Goal: Contribute content

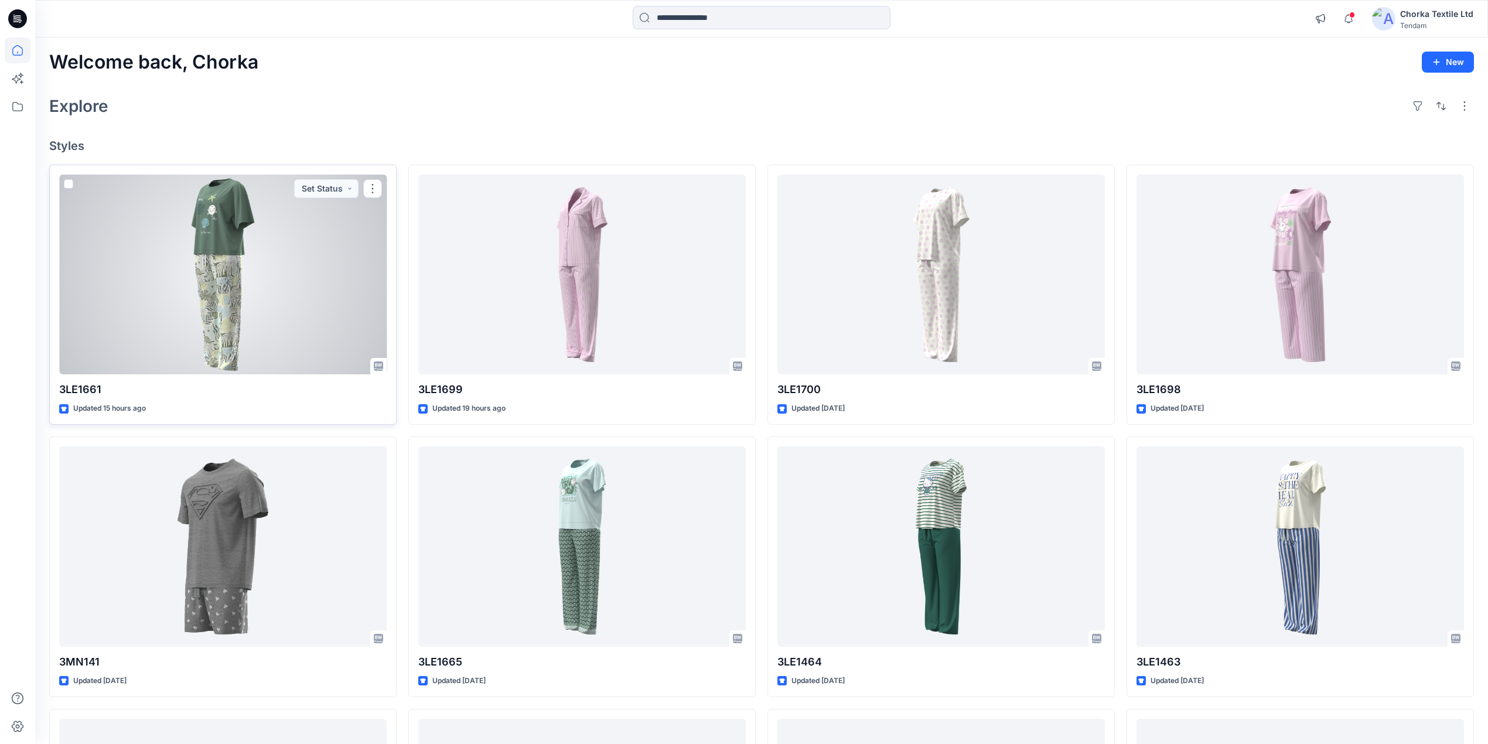
click at [253, 230] on div at bounding box center [223, 275] width 328 height 200
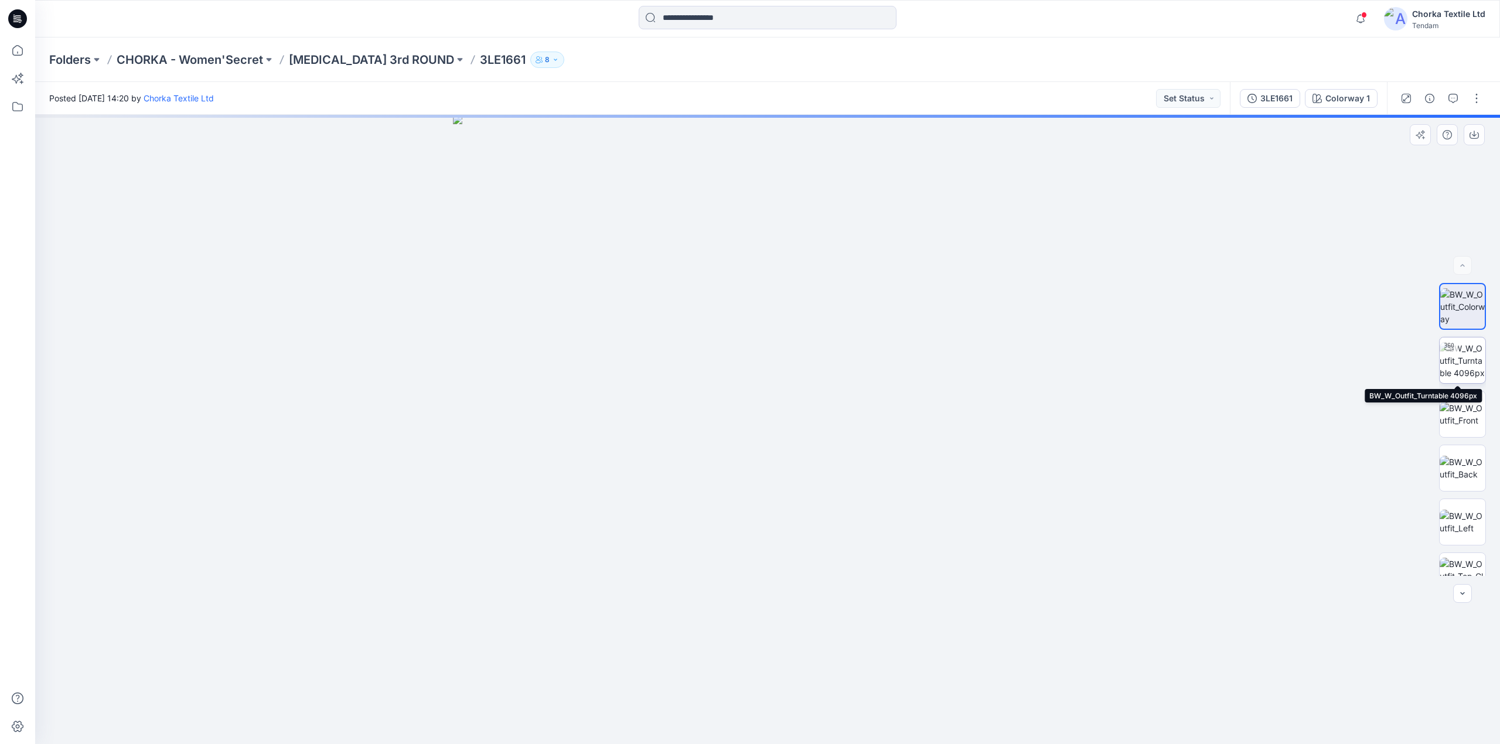
click at [1459, 347] on img at bounding box center [1463, 360] width 46 height 37
drag, startPoint x: 819, startPoint y: 169, endPoint x: 774, endPoint y: 432, distance: 266.4
click at [774, 432] on img at bounding box center [748, 65] width 2400 height 1360
drag, startPoint x: 781, startPoint y: 281, endPoint x: 778, endPoint y: 457, distance: 175.8
click at [778, 457] on img at bounding box center [719, 206] width 2400 height 1076
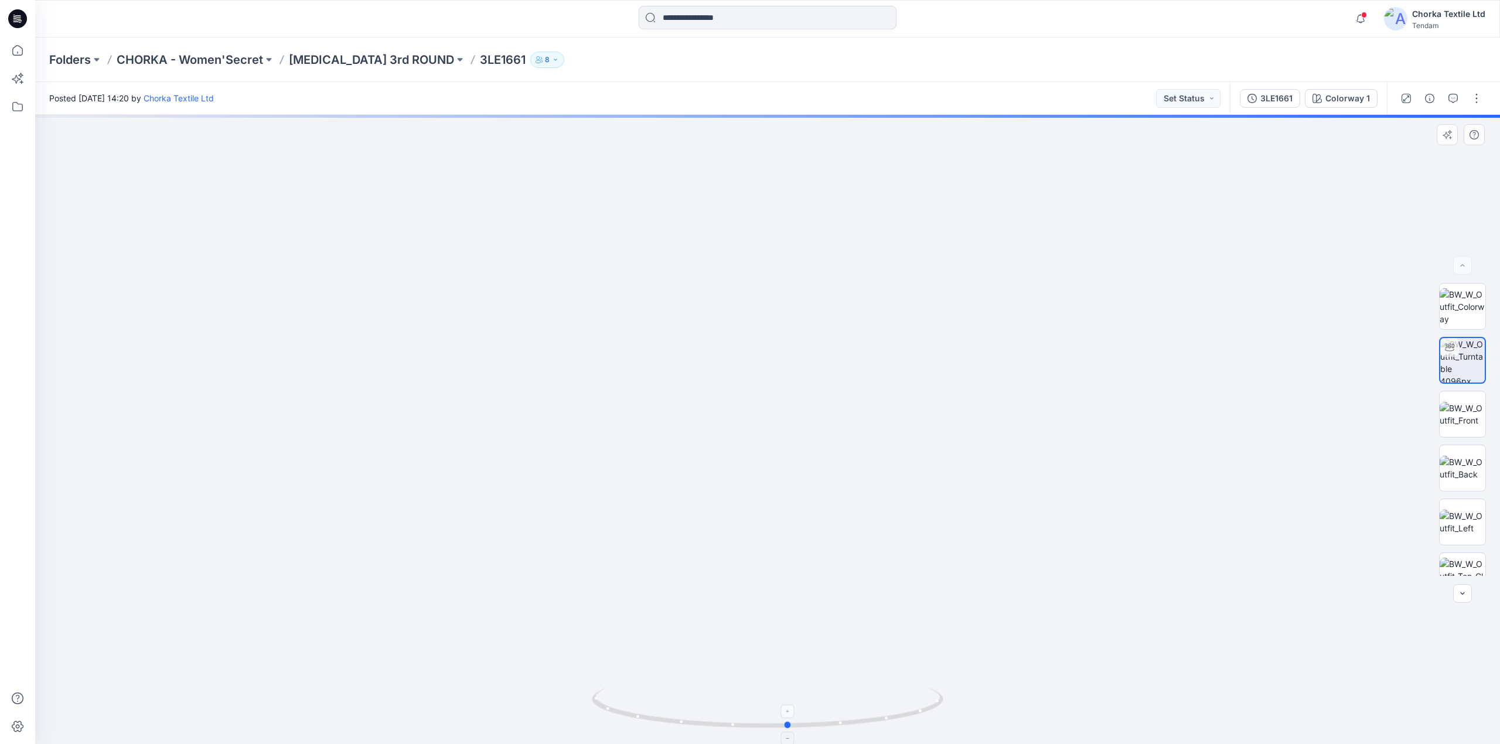
drag, startPoint x: 905, startPoint y: 717, endPoint x: 926, endPoint y: 702, distance: 26.0
click at [926, 702] on icon at bounding box center [769, 709] width 355 height 44
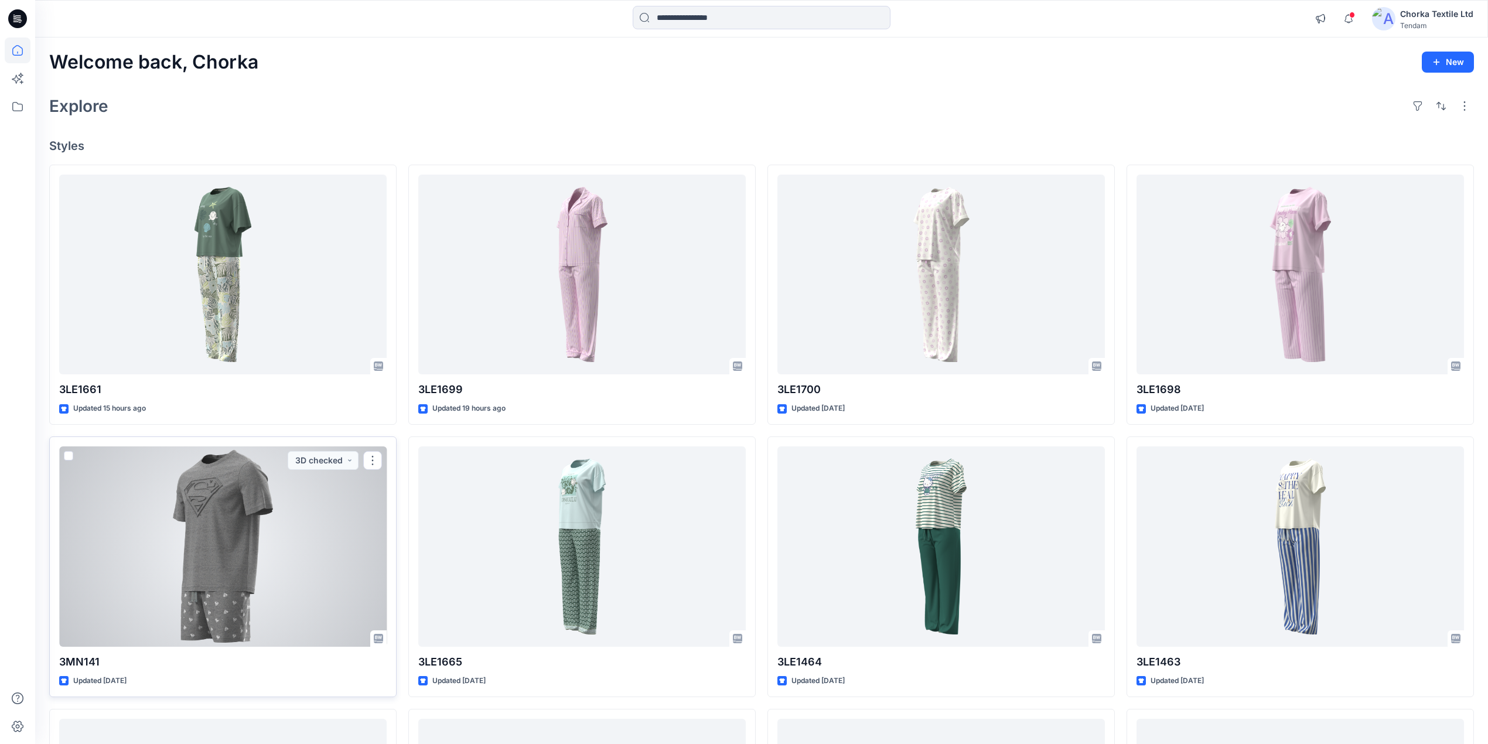
click at [234, 531] on div at bounding box center [223, 547] width 328 height 200
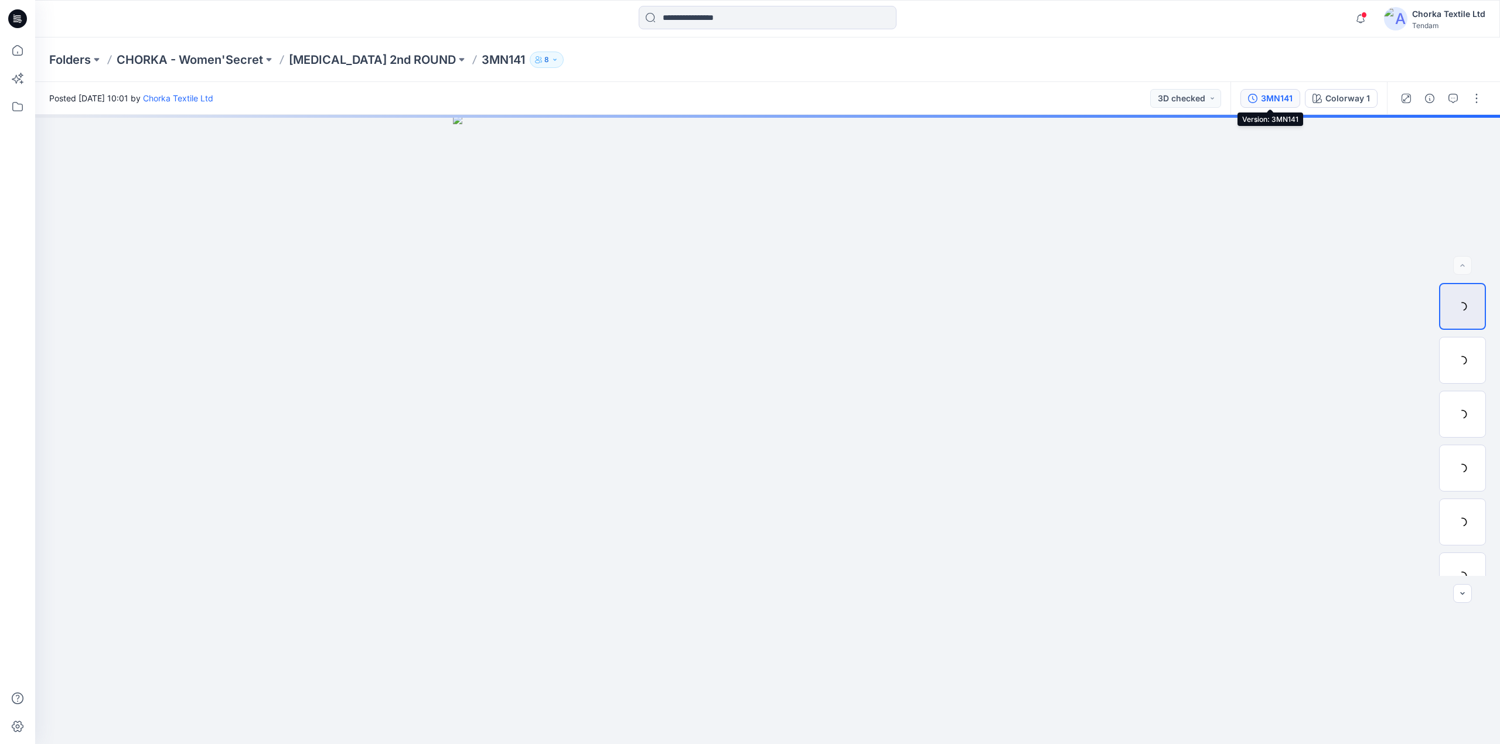
click at [1276, 95] on div "3MN141" at bounding box center [1277, 98] width 32 height 13
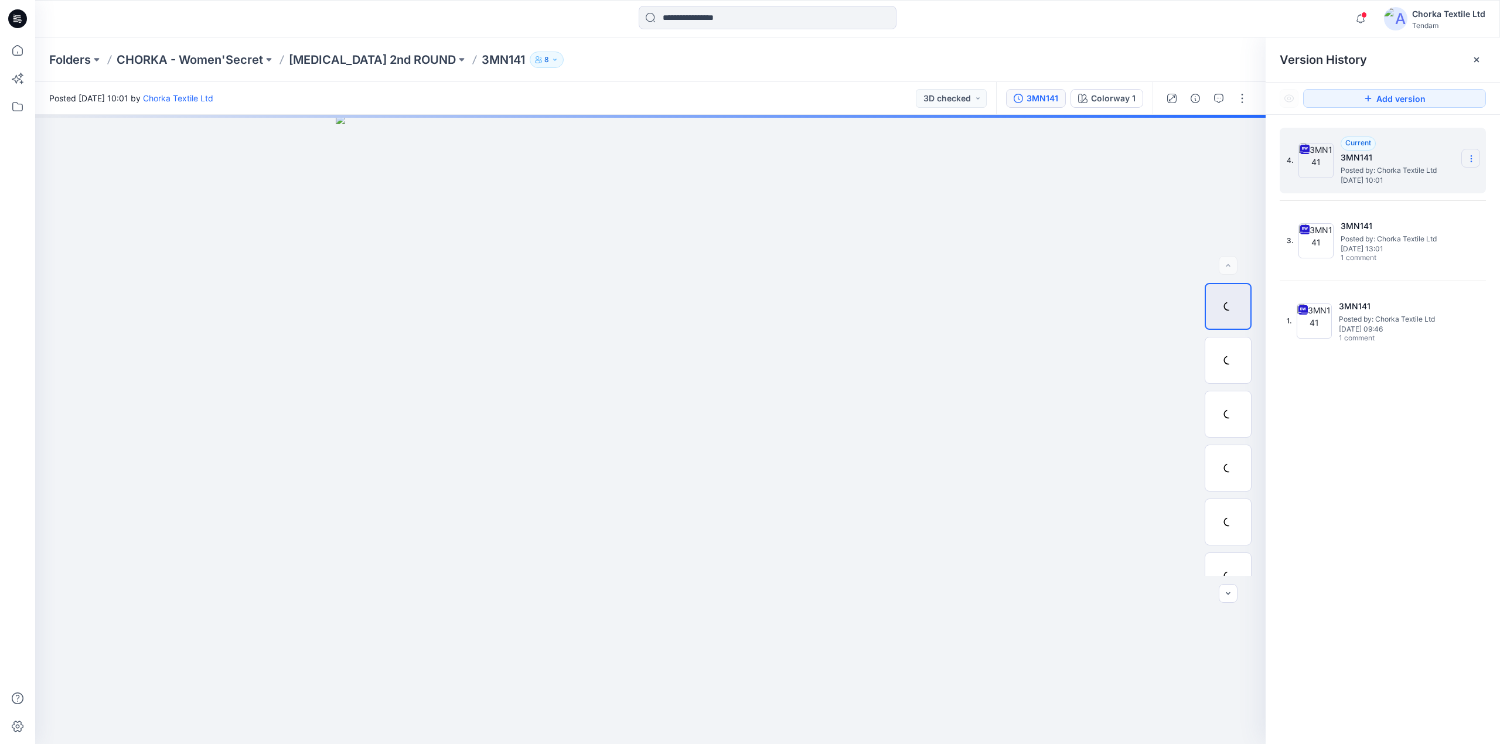
click at [1473, 160] on icon at bounding box center [1471, 158] width 9 height 9
click at [1411, 177] on span "Download Source BW File" at bounding box center [1412, 182] width 98 height 14
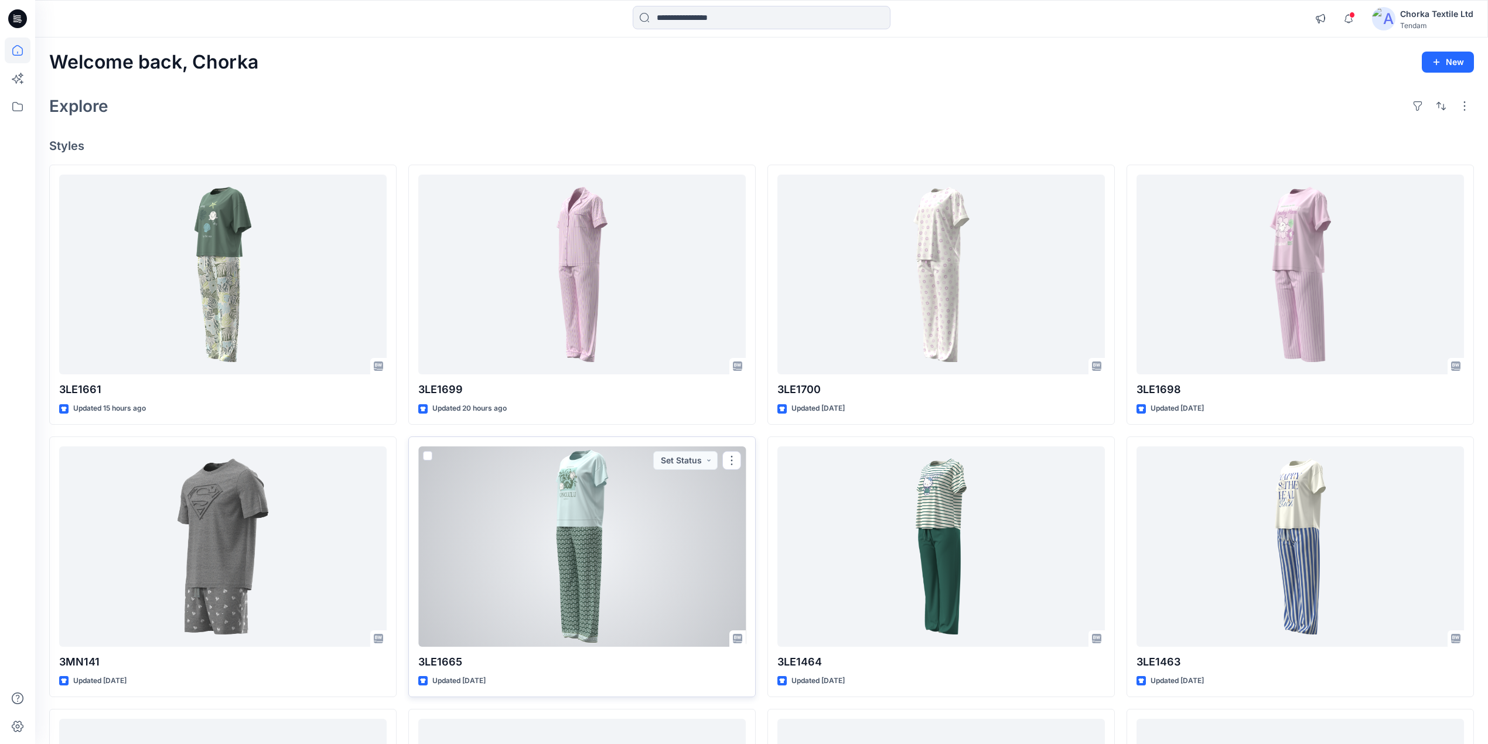
click at [588, 538] on div at bounding box center [582, 547] width 328 height 200
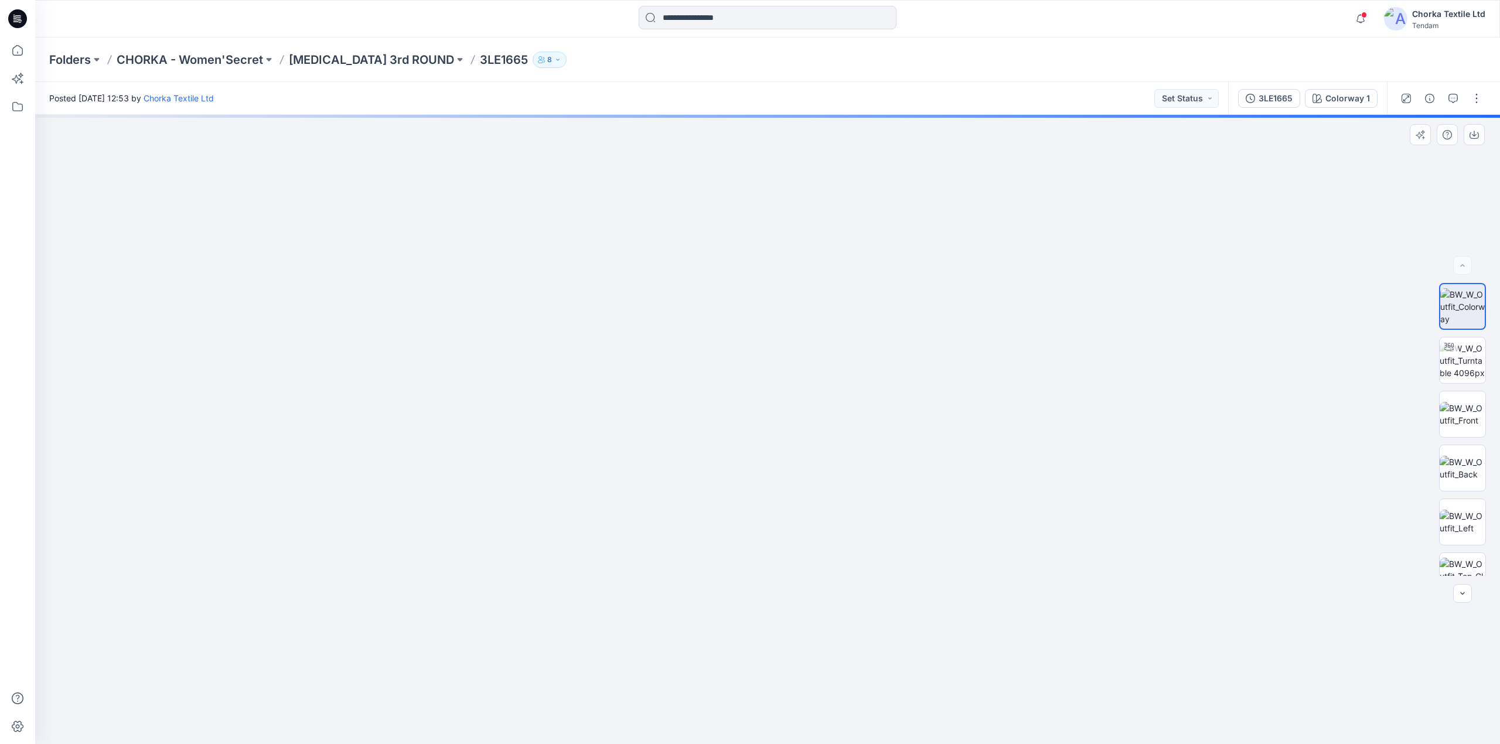
drag, startPoint x: 802, startPoint y: 669, endPoint x: 834, endPoint y: 369, distance: 301.2
click at [834, 362] on img at bounding box center [767, 140] width 1208 height 1208
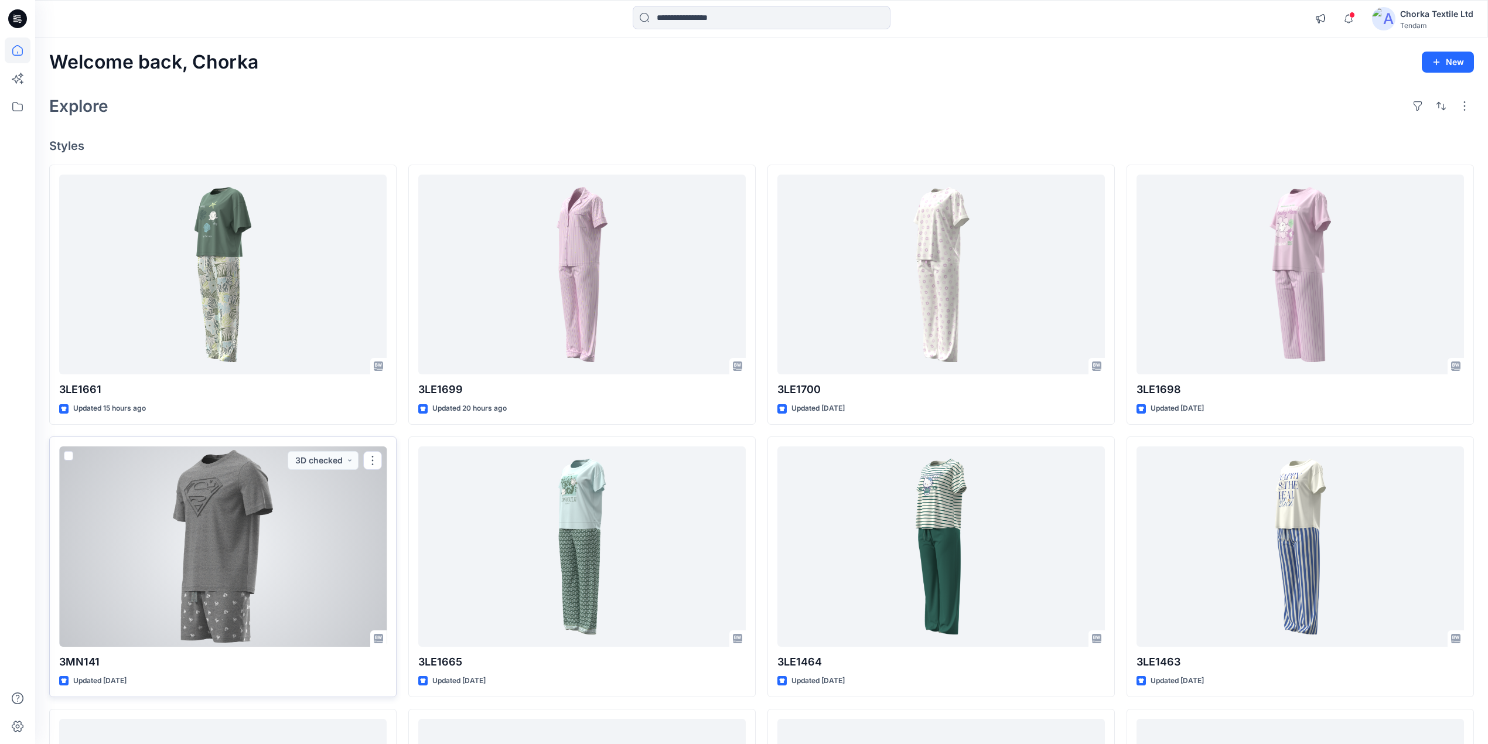
click at [272, 519] on div at bounding box center [223, 547] width 328 height 200
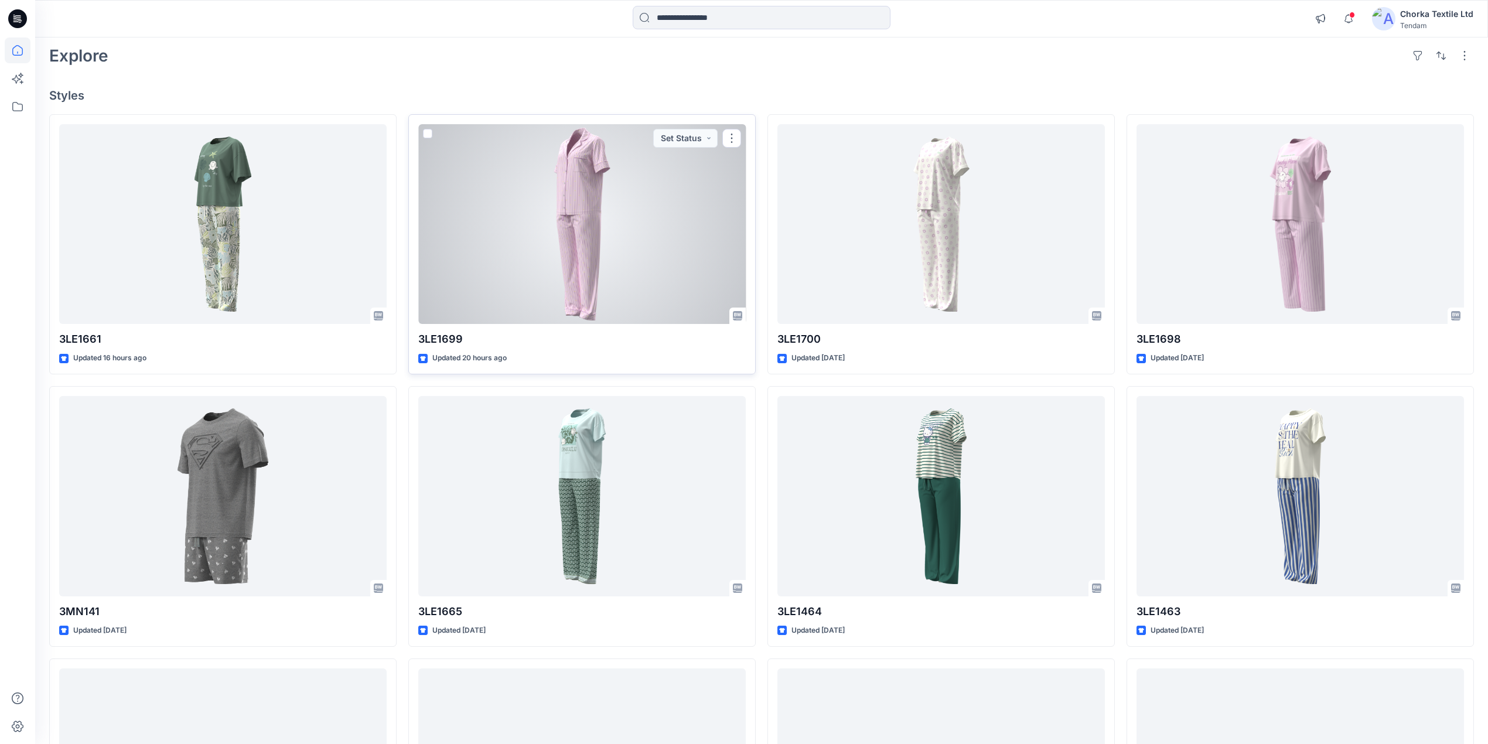
scroll to position [78, 0]
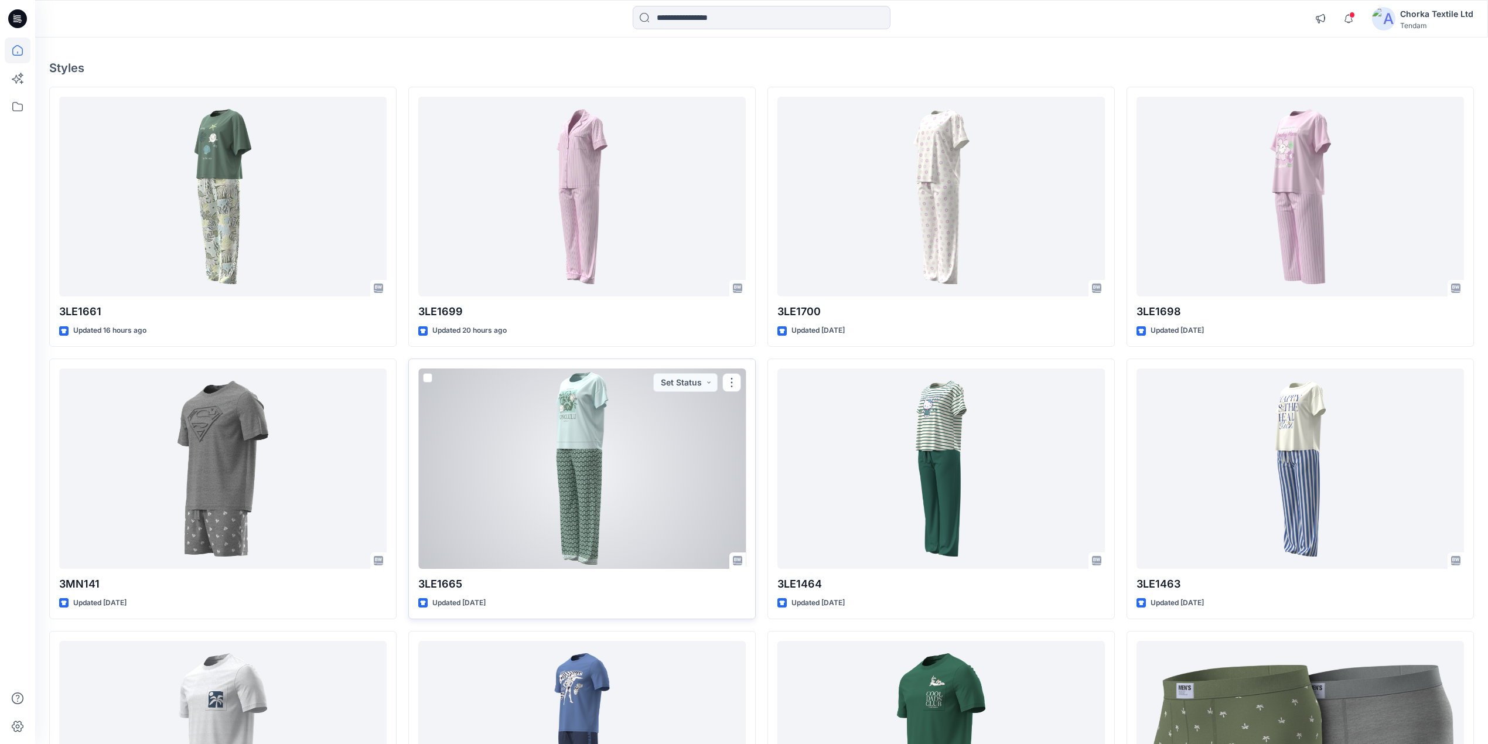
click at [591, 472] on div at bounding box center [582, 469] width 328 height 200
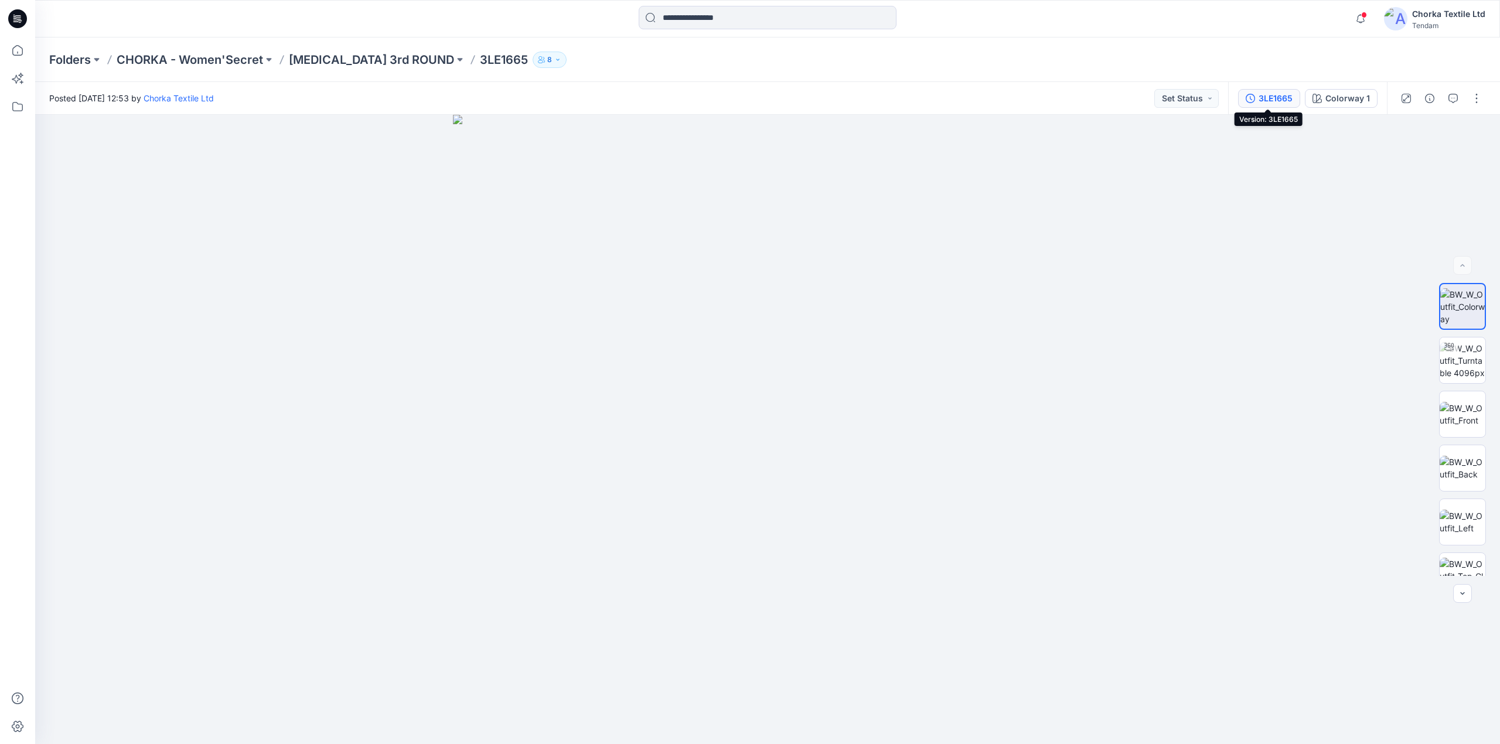
click at [1270, 100] on div "3LE1665" at bounding box center [1276, 98] width 34 height 13
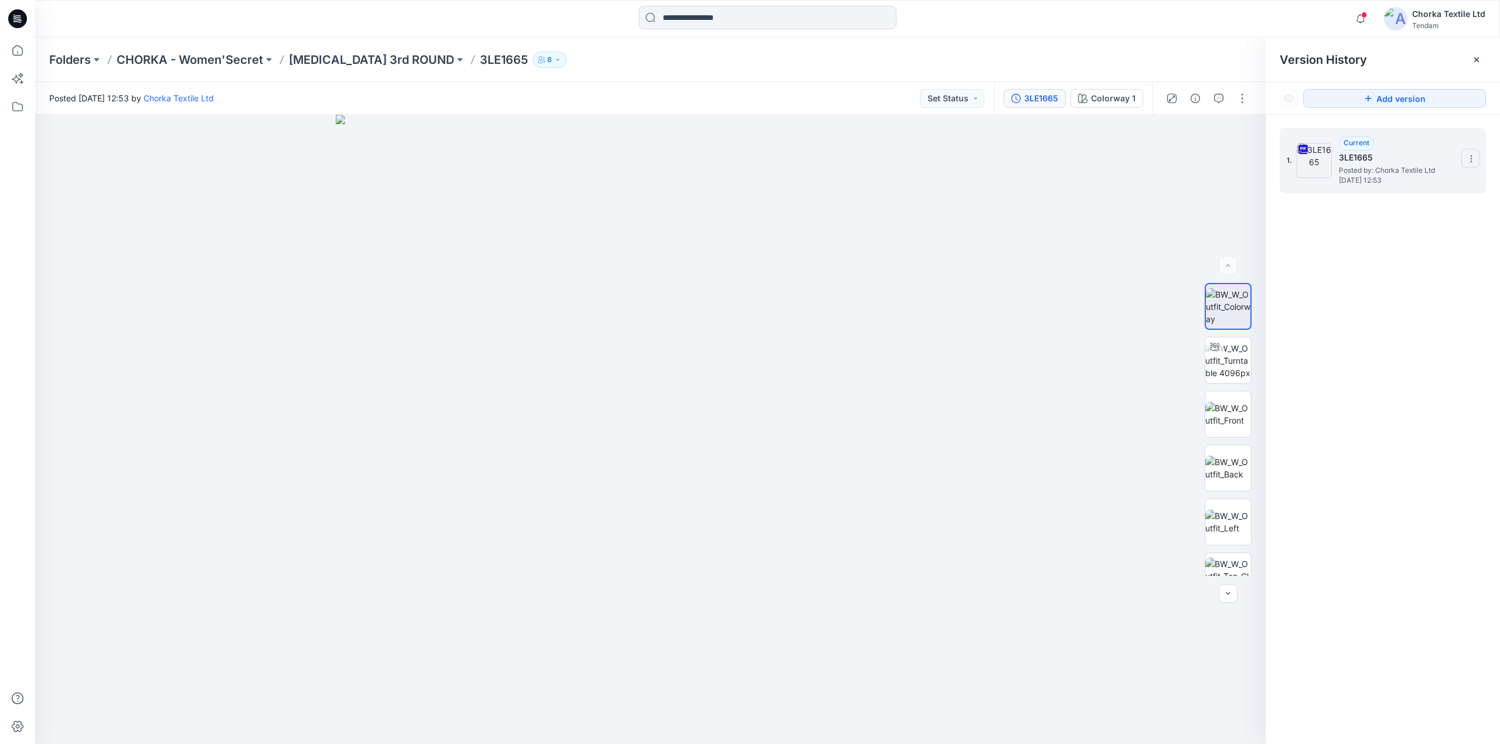
click at [1471, 159] on icon at bounding box center [1471, 159] width 1 height 1
click at [1125, 184] on div at bounding box center [650, 430] width 1231 height 630
click at [1038, 100] on div "3LE1665" at bounding box center [1041, 98] width 34 height 13
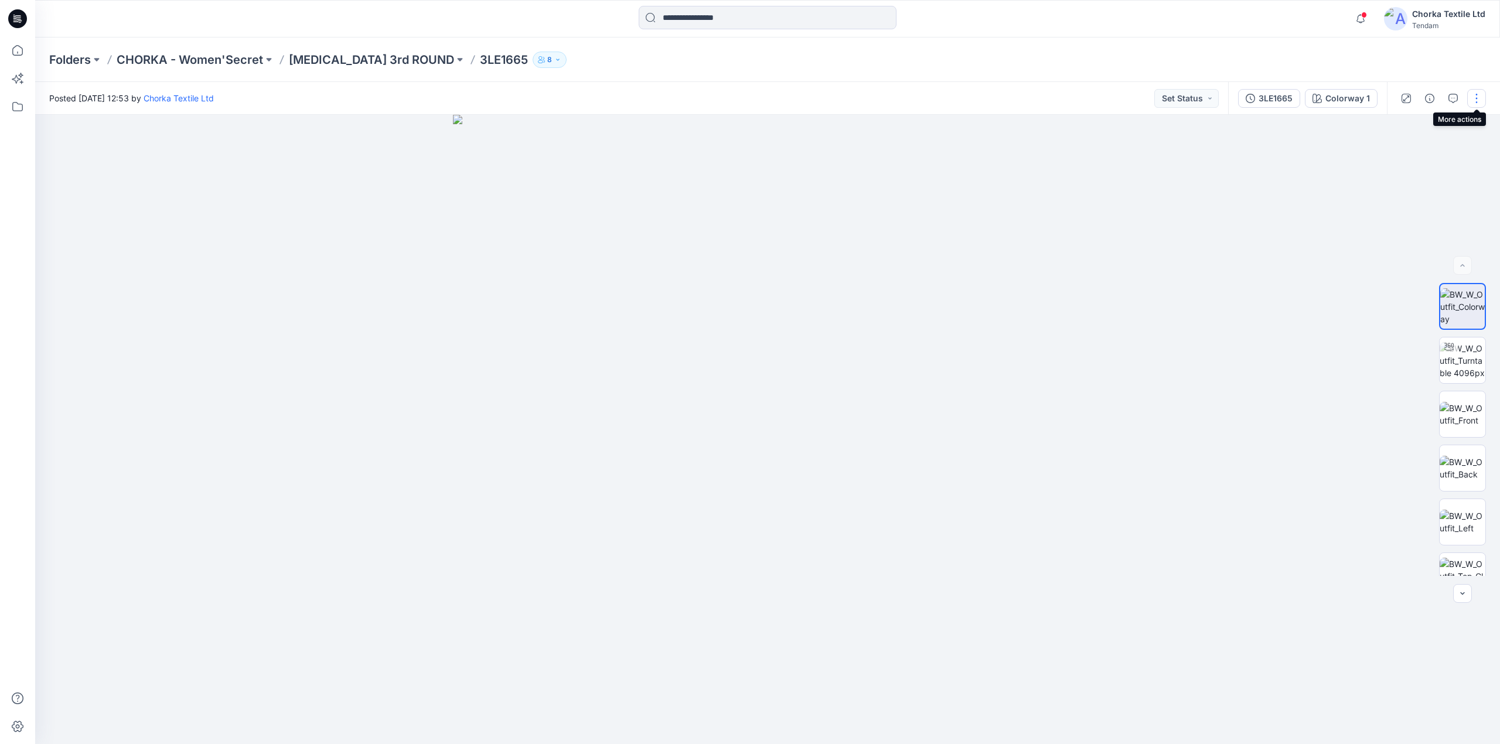
click at [1479, 99] on button "button" at bounding box center [1476, 98] width 19 height 19
click at [1402, 158] on p "Edit" at bounding box center [1402, 158] width 15 height 12
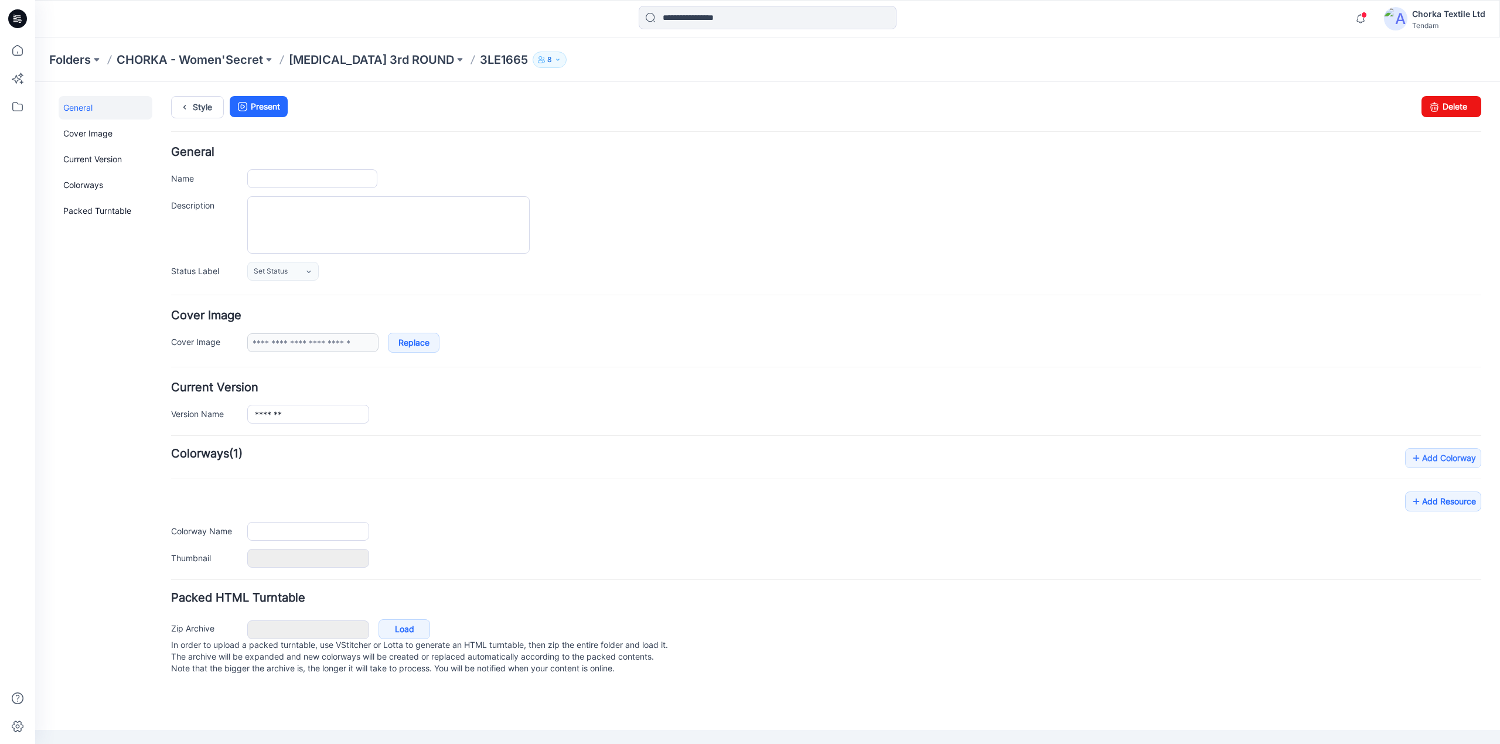
type input "*******"
type input "**********"
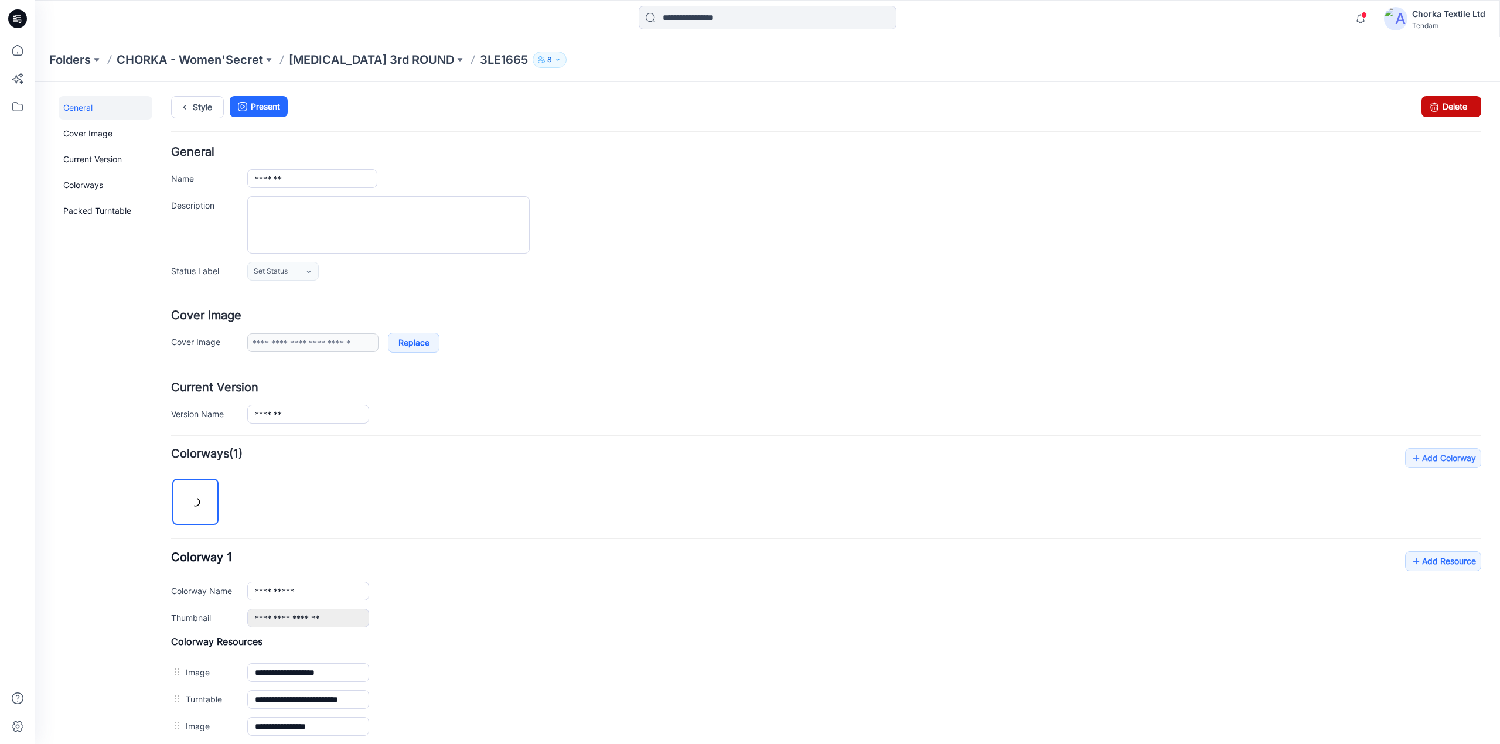
drag, startPoint x: 1437, startPoint y: 104, endPoint x: 850, endPoint y: 162, distance: 590.1
click at [1437, 104] on link "Delete" at bounding box center [1452, 106] width 60 height 21
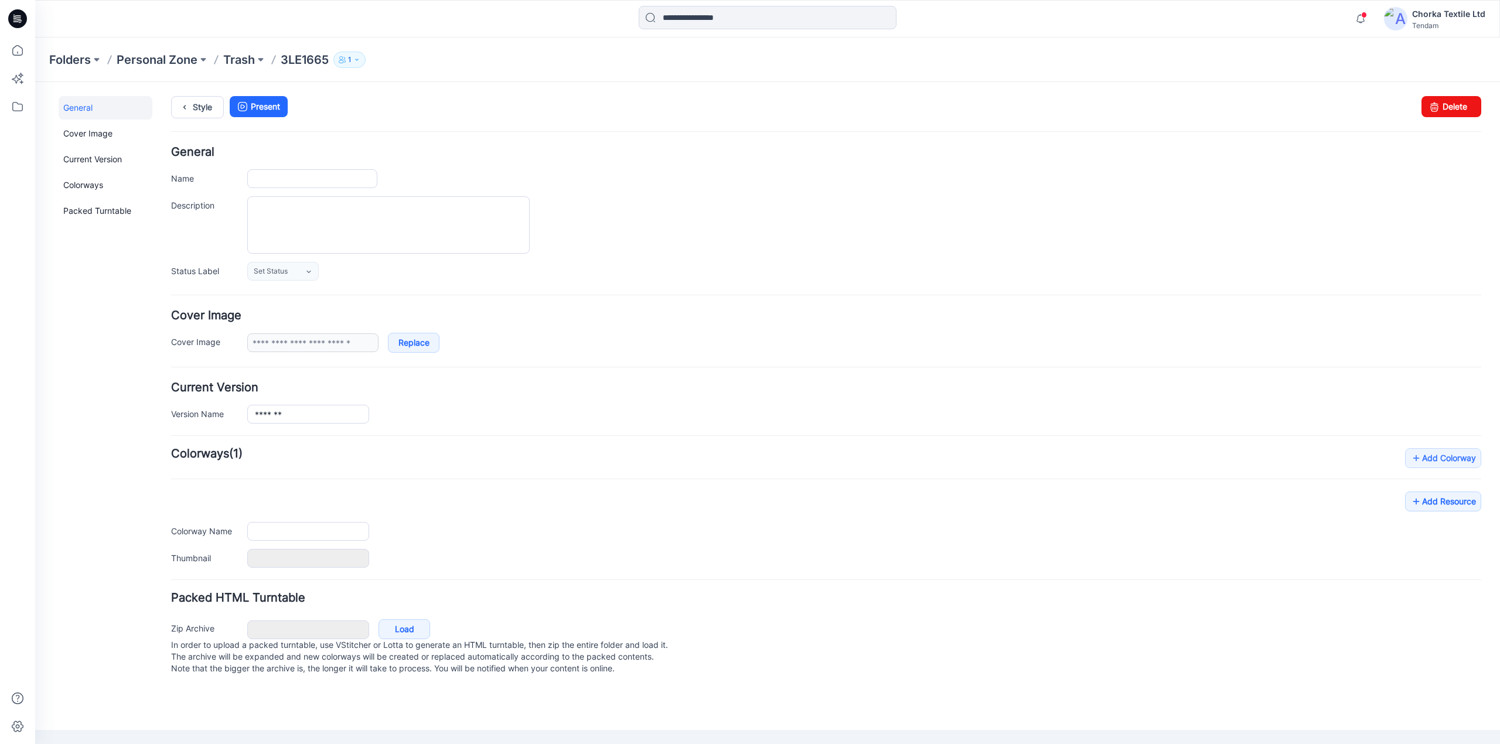
type input "*******"
type input "**********"
